Goal: Browse casually

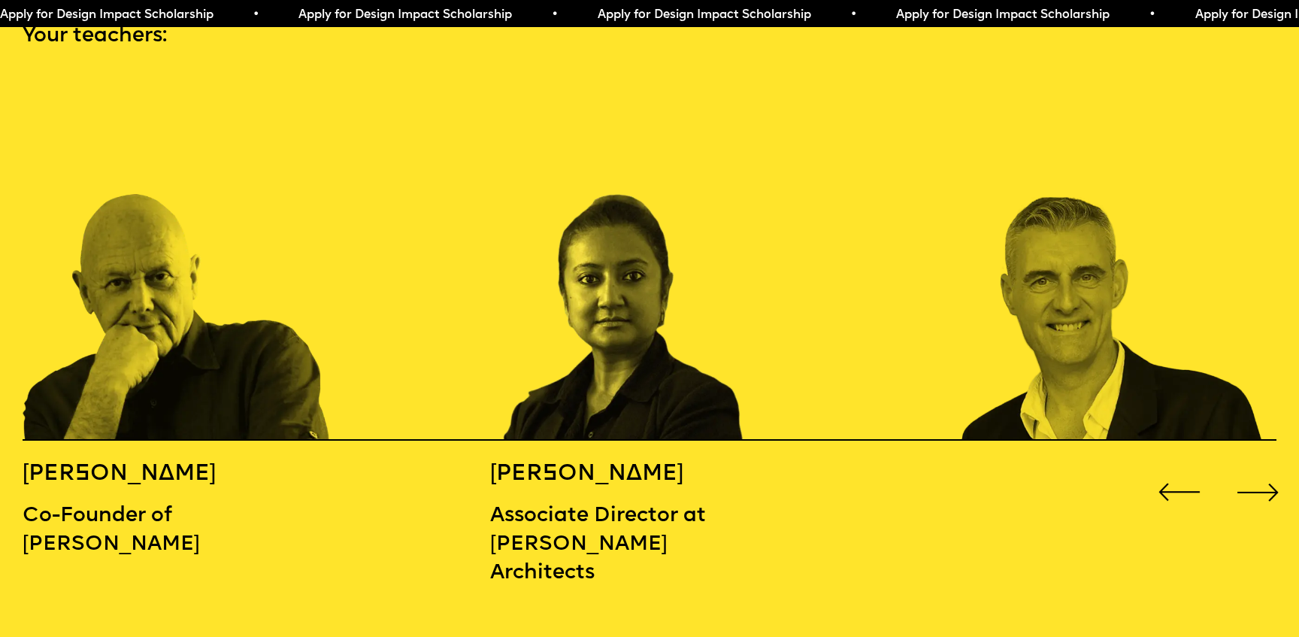
scroll to position [2013, 0]
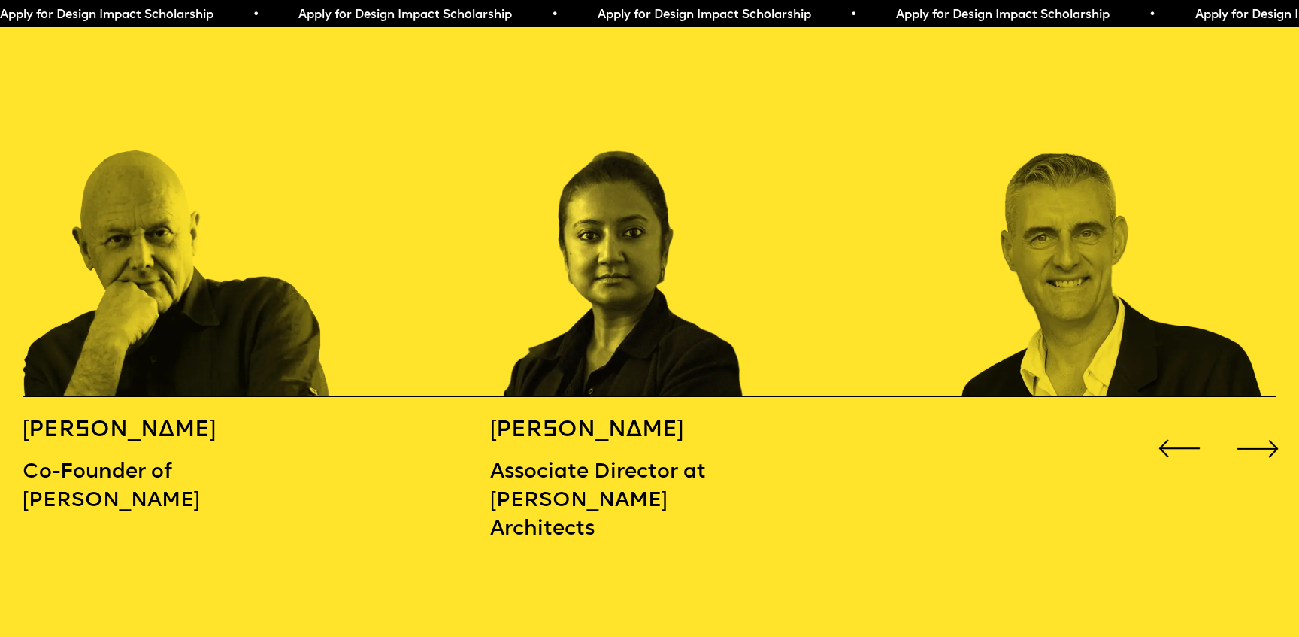
click at [1266, 423] on div "Next slide" at bounding box center [1258, 449] width 52 height 52
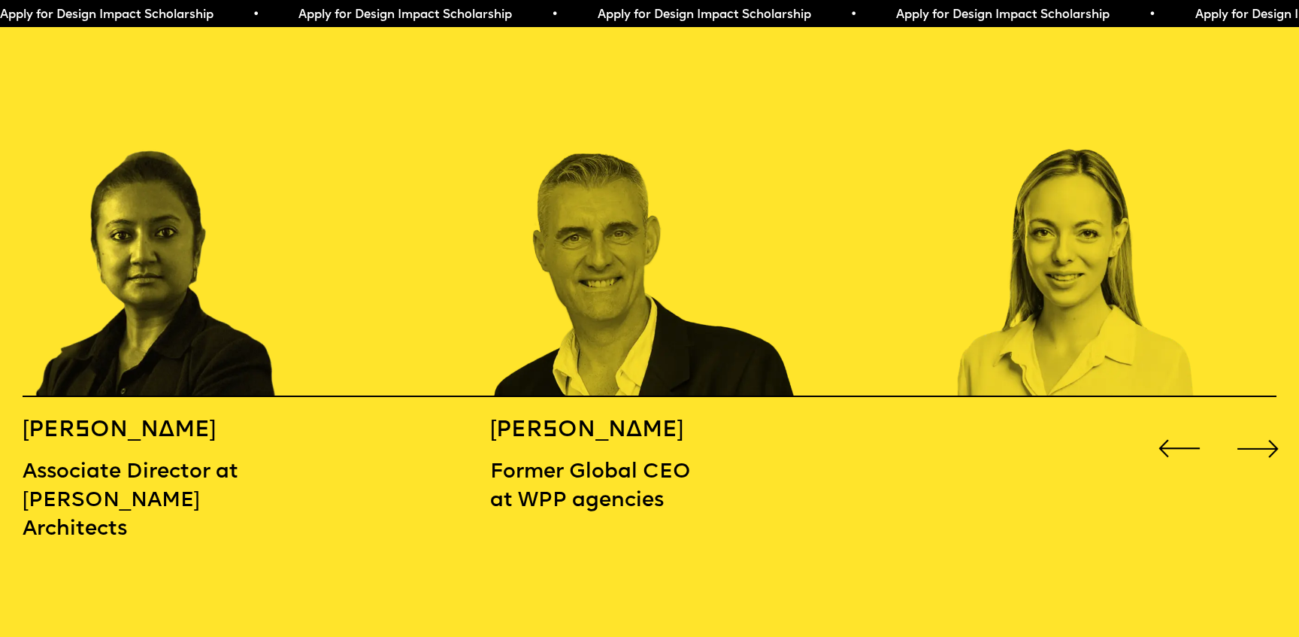
click at [1265, 423] on div "Next slide" at bounding box center [1258, 449] width 52 height 52
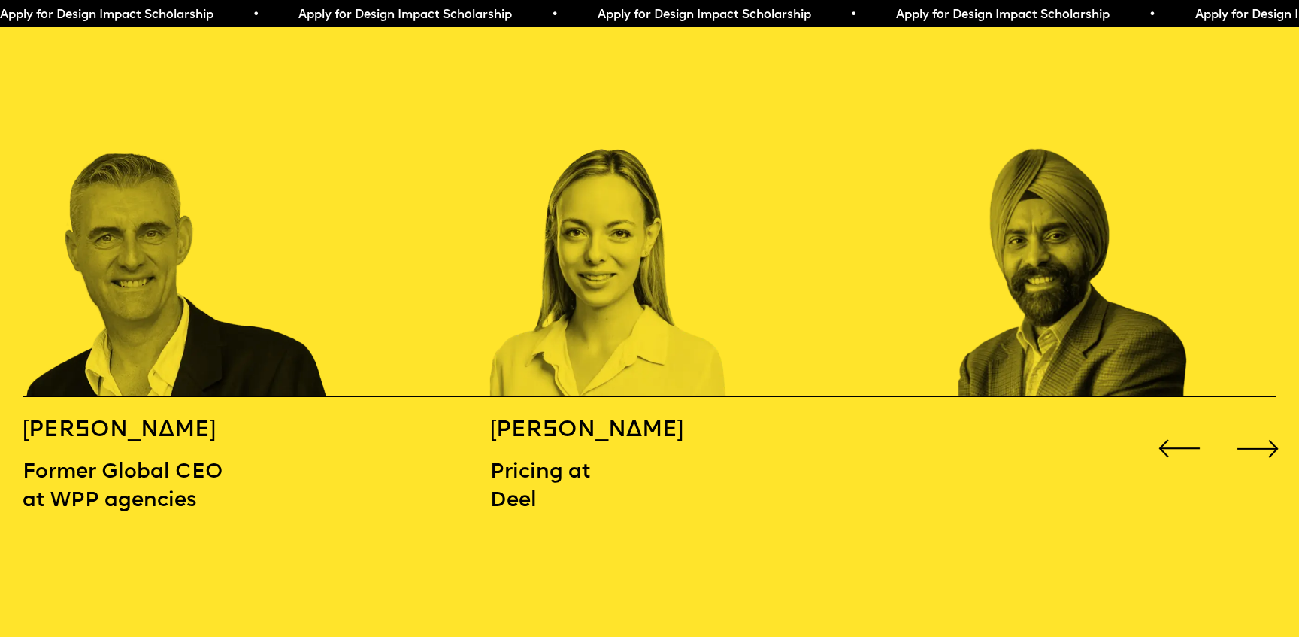
click at [1265, 423] on div "Next slide" at bounding box center [1258, 449] width 52 height 52
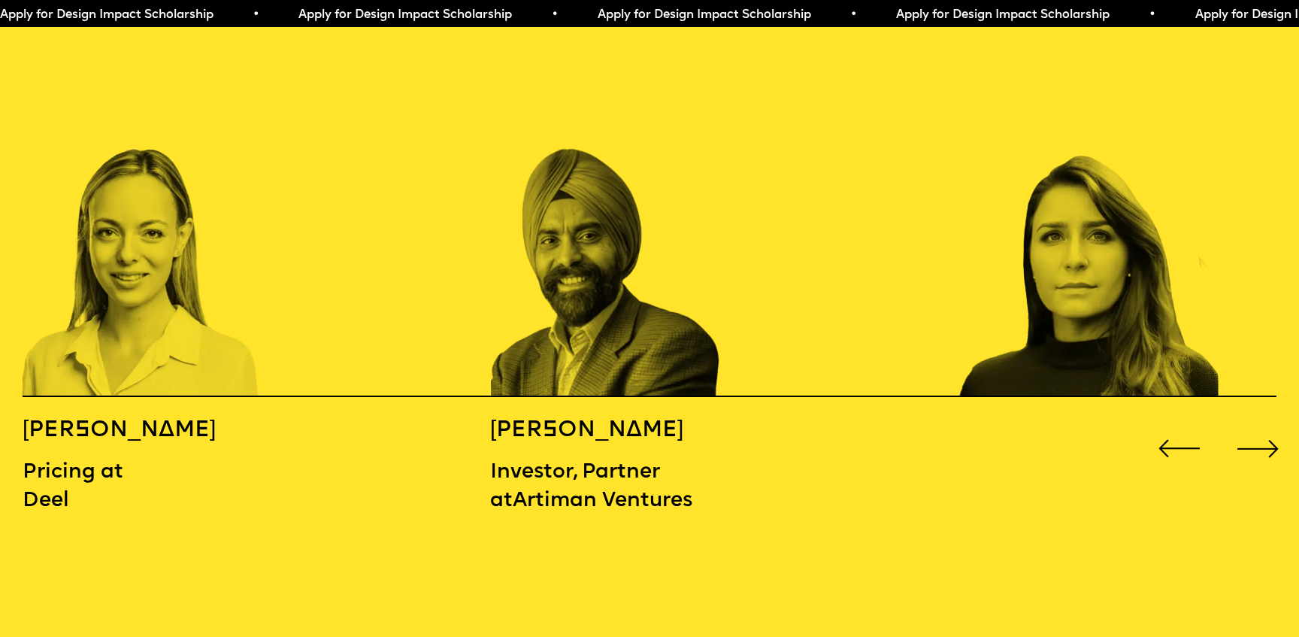
click at [1265, 423] on div "Next slide" at bounding box center [1258, 449] width 52 height 52
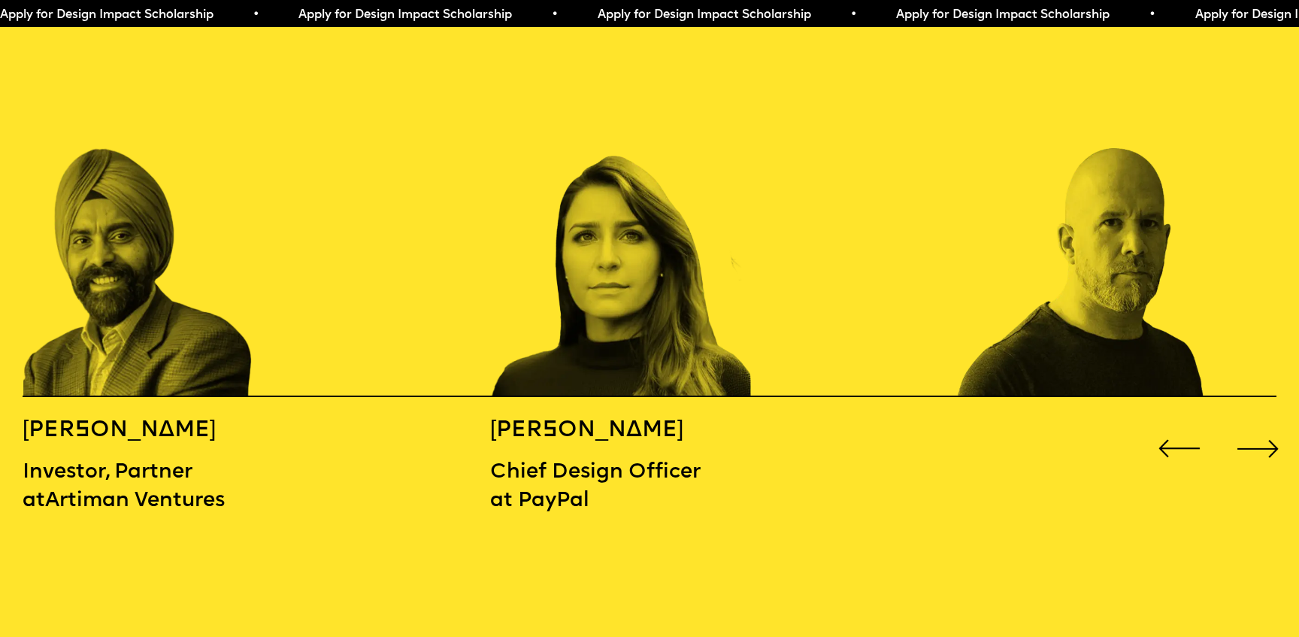
click at [1265, 423] on div "Next slide" at bounding box center [1258, 449] width 52 height 52
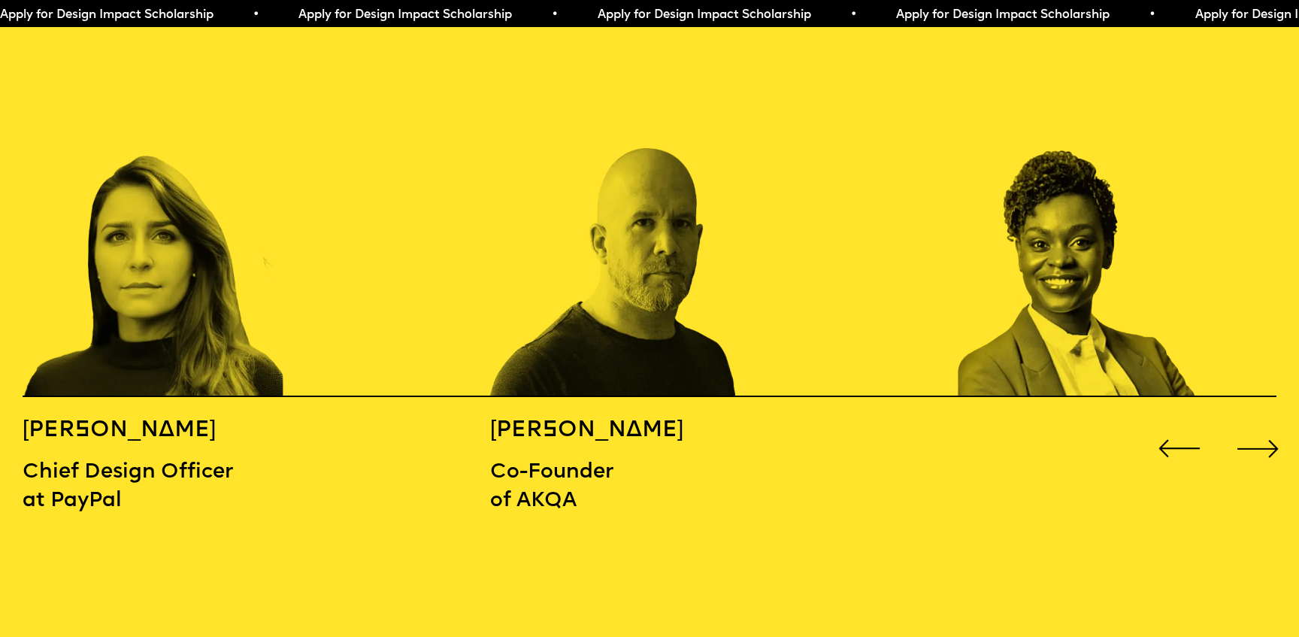
click at [1265, 423] on div "Next slide" at bounding box center [1258, 449] width 52 height 52
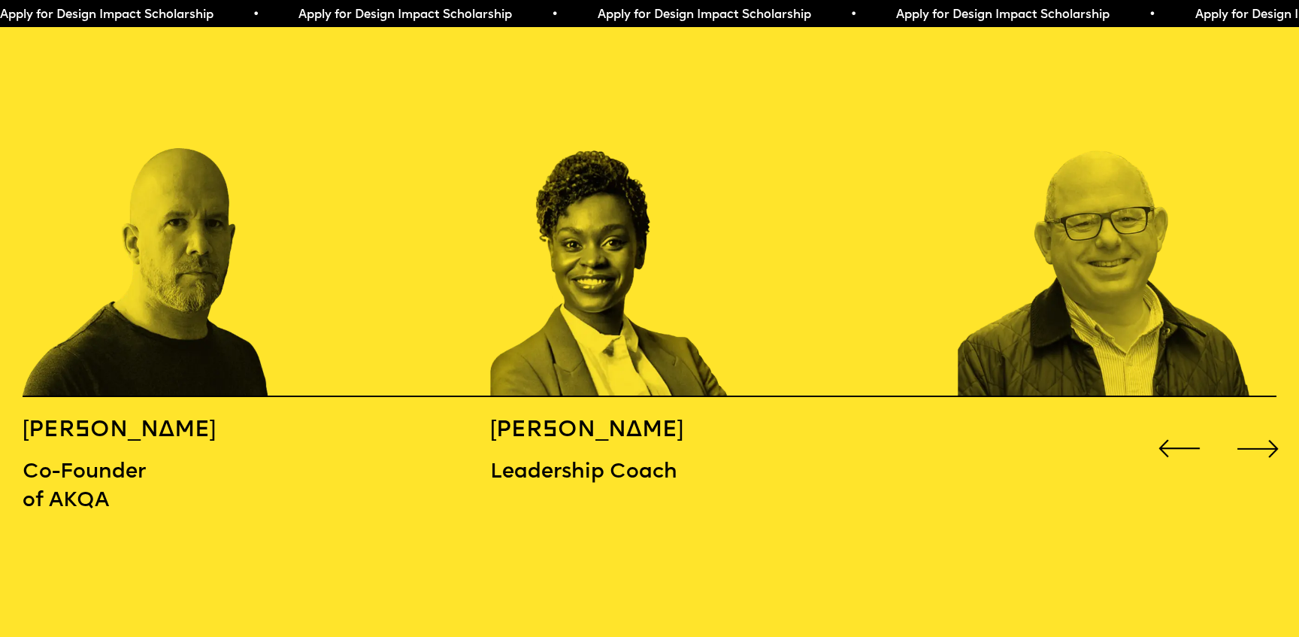
click at [1265, 423] on div "Next slide" at bounding box center [1258, 449] width 52 height 52
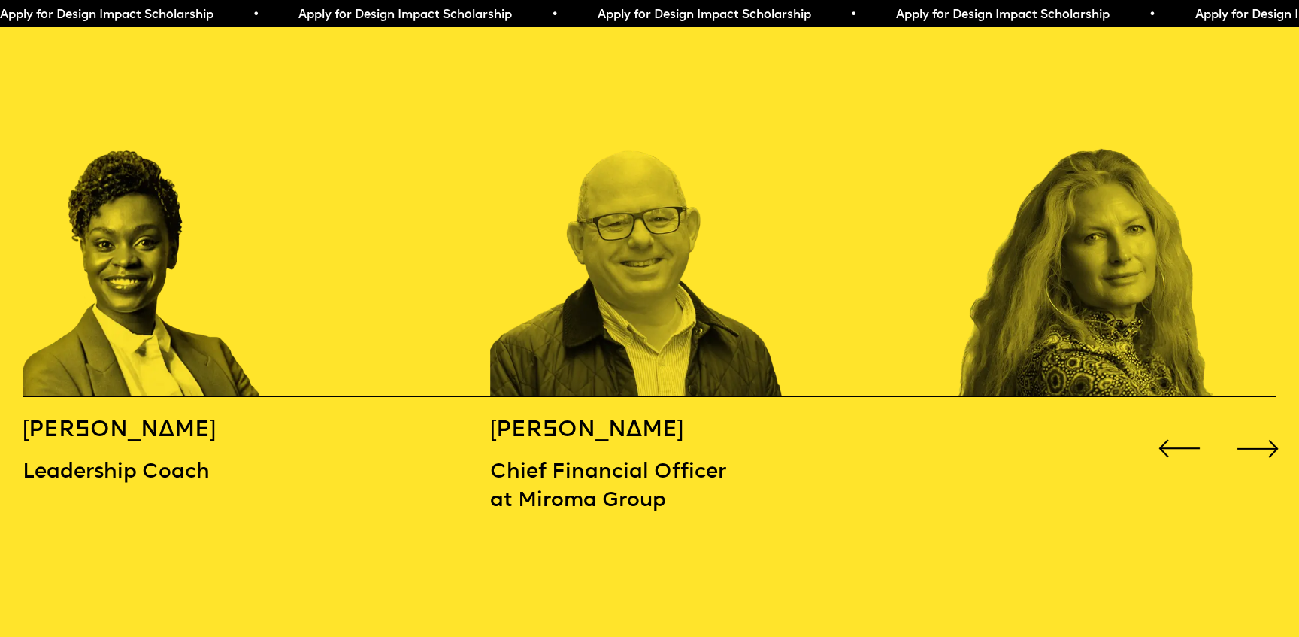
click at [1265, 423] on div "Next slide" at bounding box center [1258, 449] width 52 height 52
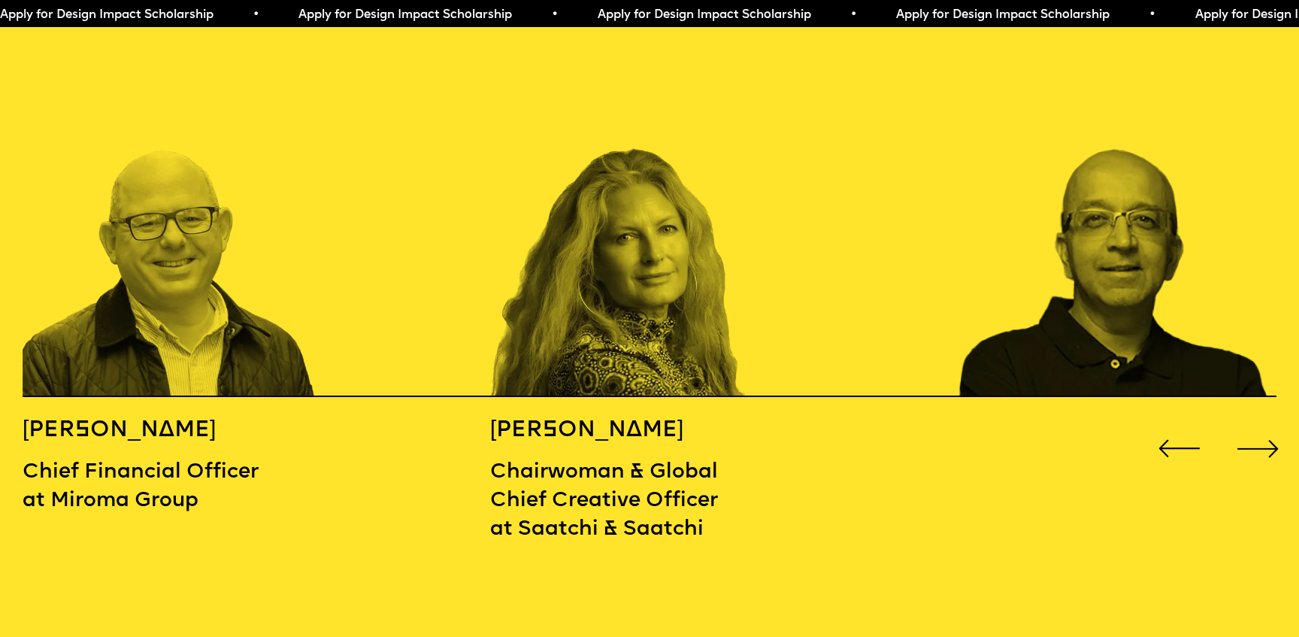
click at [1265, 423] on div "Next slide" at bounding box center [1258, 449] width 52 height 52
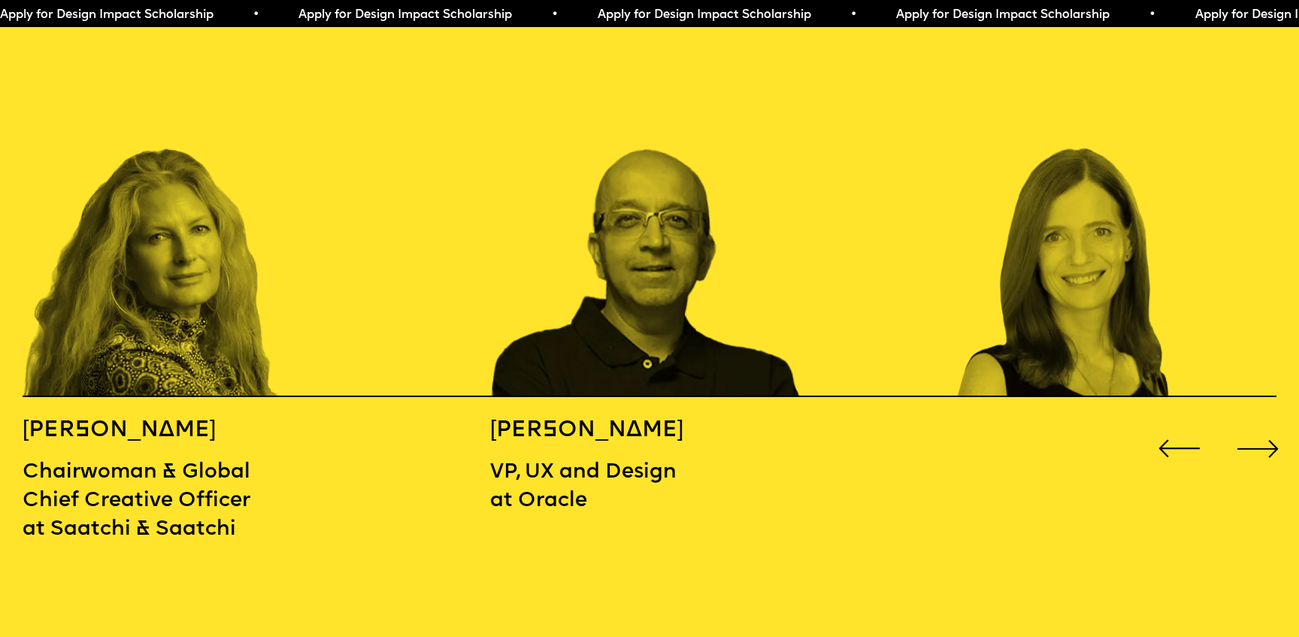
click at [1265, 423] on div "Next slide" at bounding box center [1258, 449] width 52 height 52
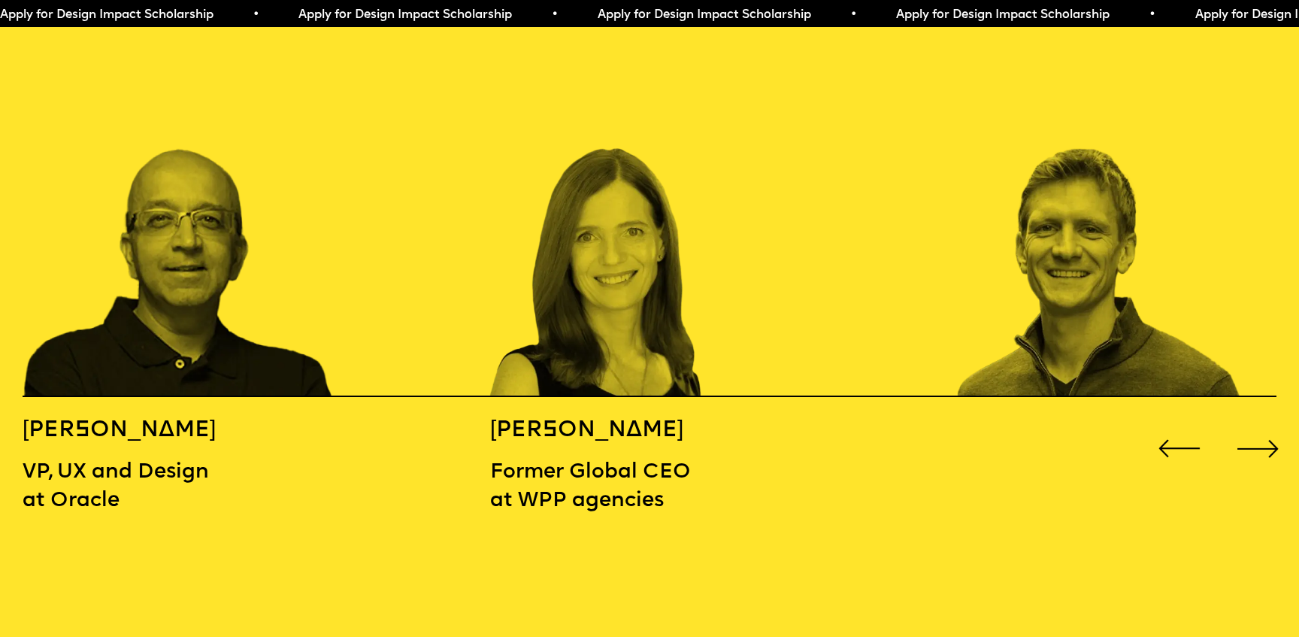
click at [1265, 423] on div "Next slide" at bounding box center [1258, 449] width 52 height 52
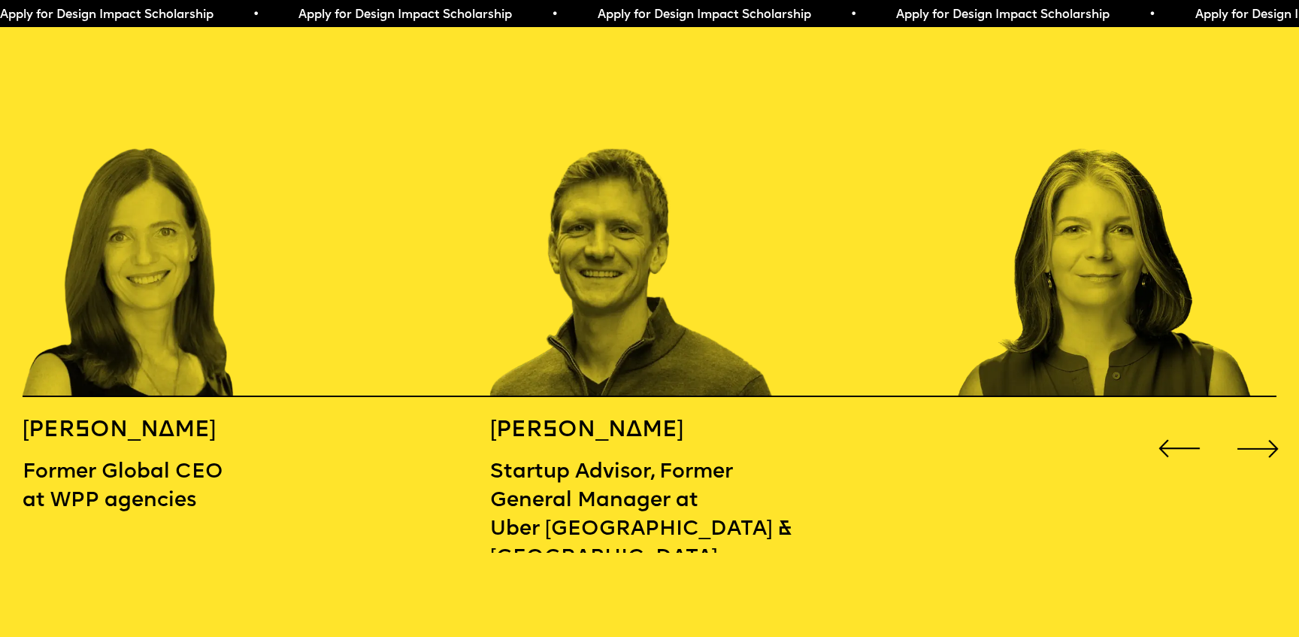
click at [1265, 423] on div "Next slide" at bounding box center [1258, 449] width 52 height 52
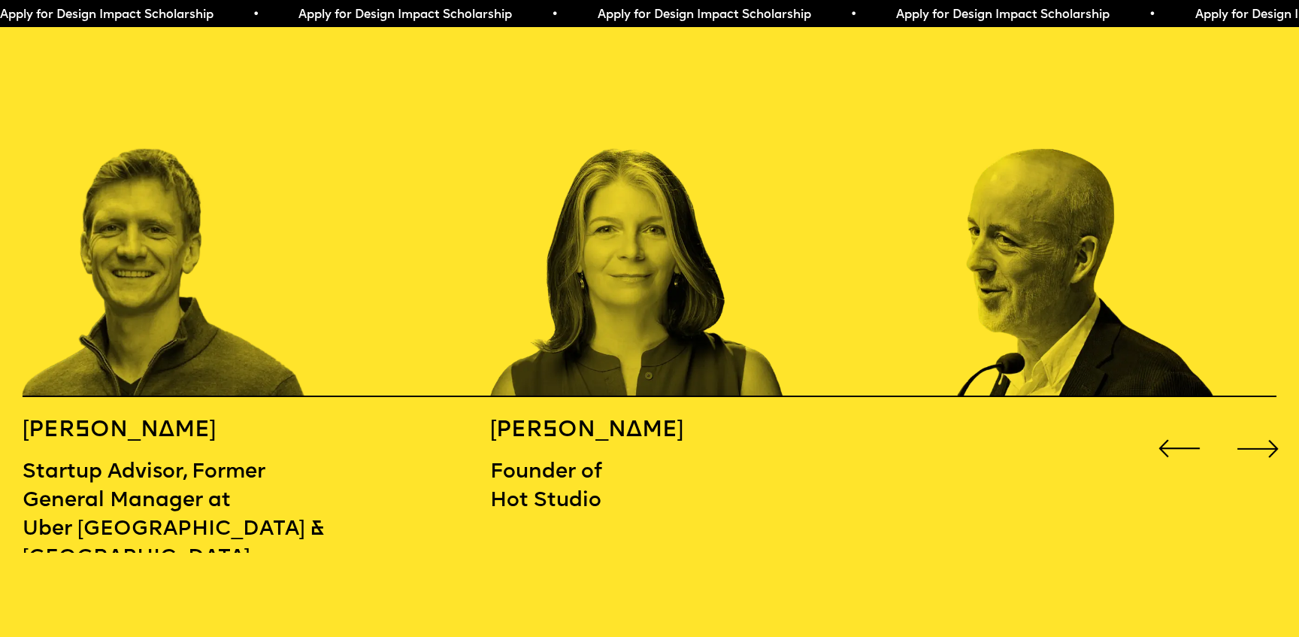
click at [1265, 423] on div "Next slide" at bounding box center [1258, 449] width 52 height 52
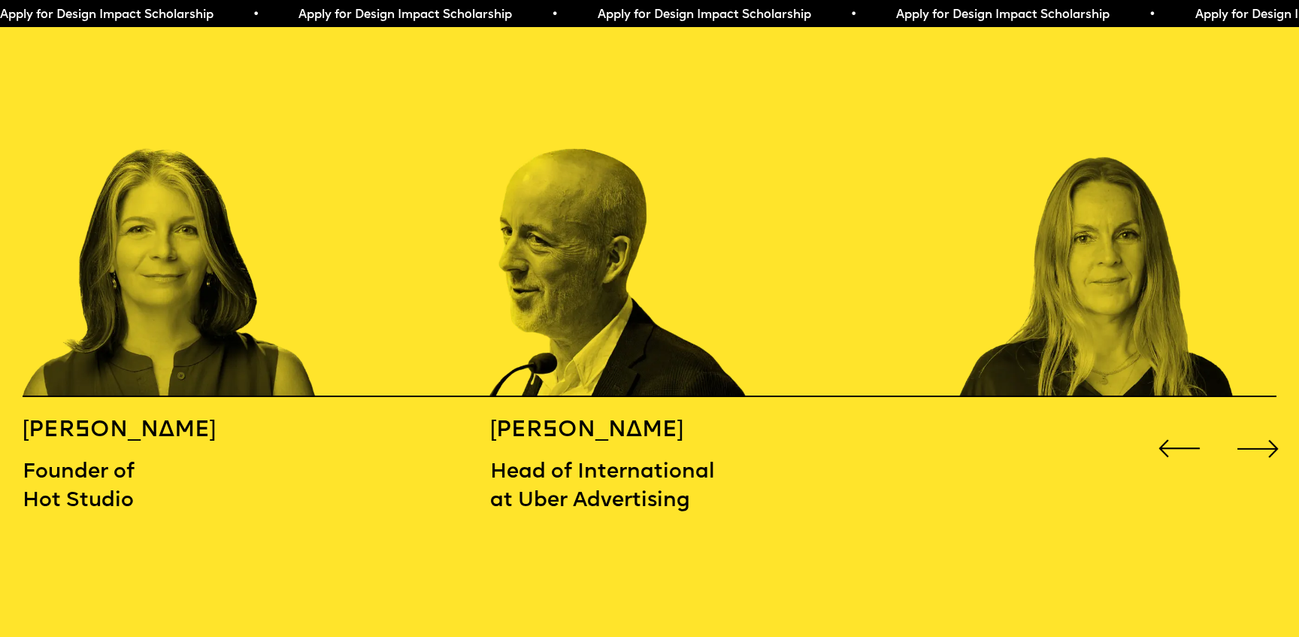
click at [1265, 423] on div "Next slide" at bounding box center [1258, 449] width 52 height 52
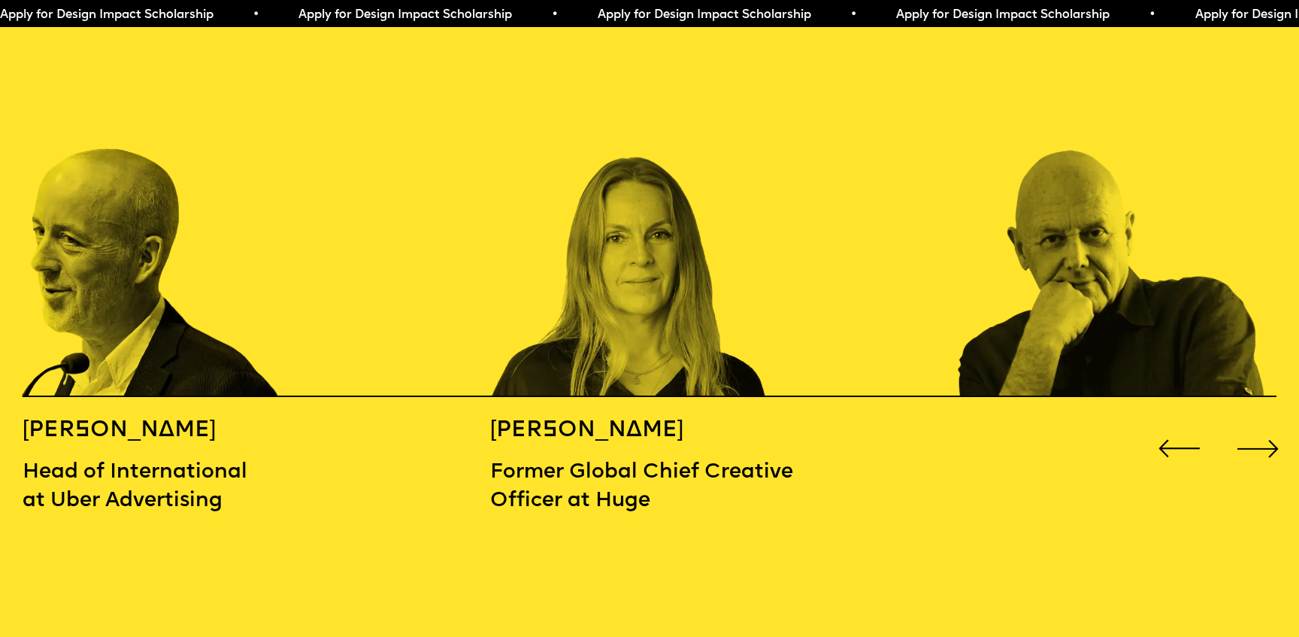
click at [1265, 423] on div "Next slide" at bounding box center [1258, 449] width 52 height 52
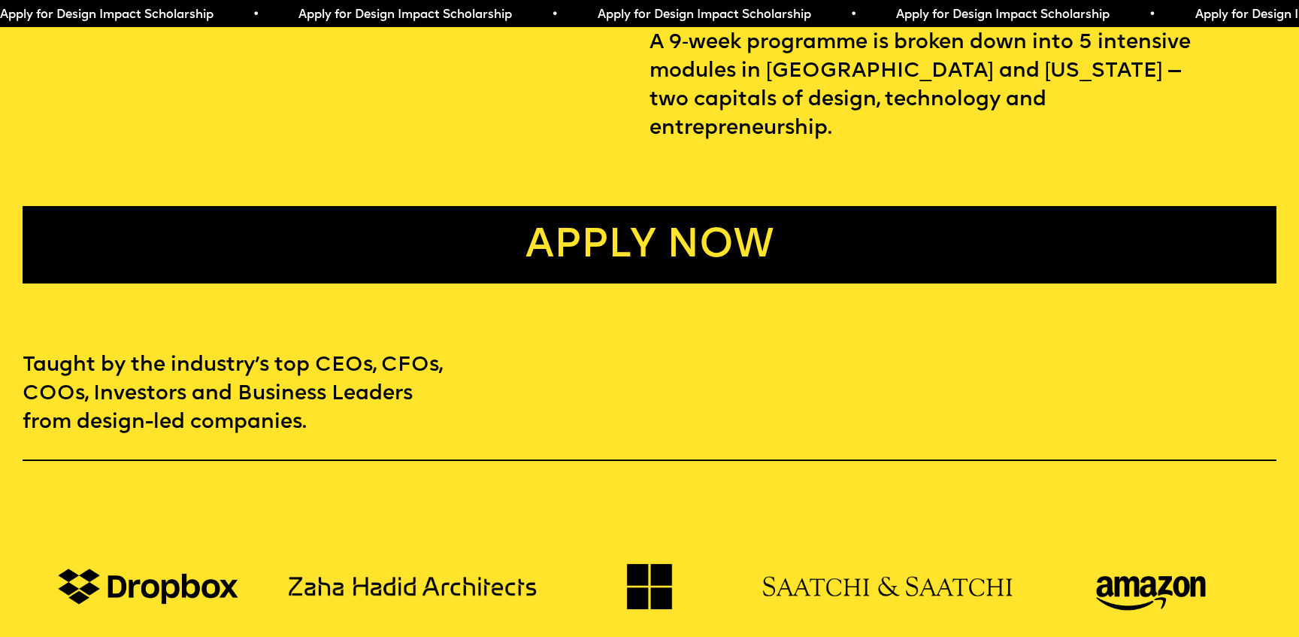
scroll to position [929, 0]
